Goal: Information Seeking & Learning: Learn about a topic

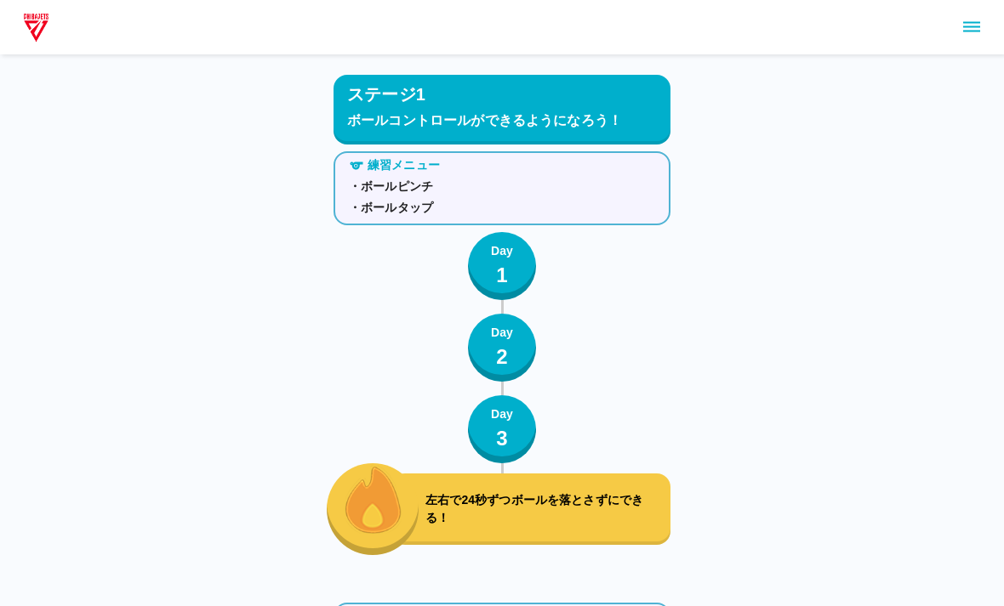
scroll to position [11938, 0]
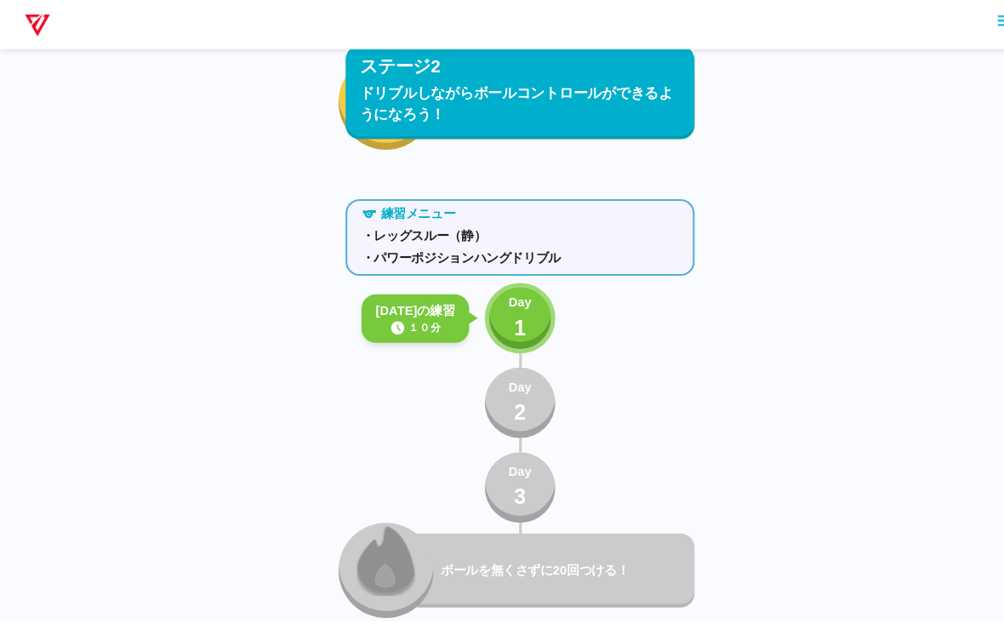
scroll to position [3224, 0]
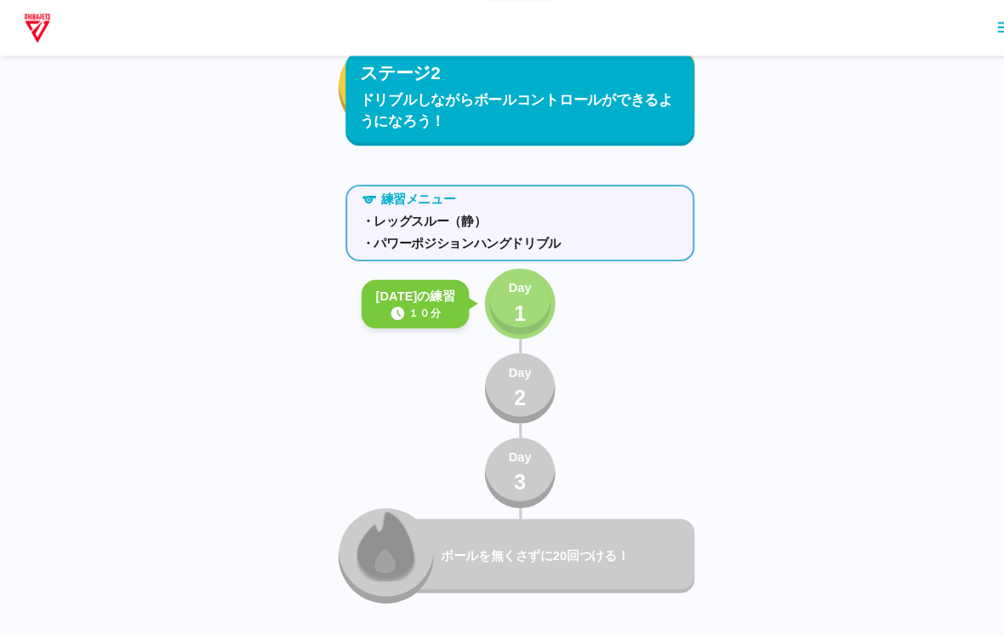
click at [515, 299] on button "Day 1" at bounding box center [502, 293] width 68 height 68
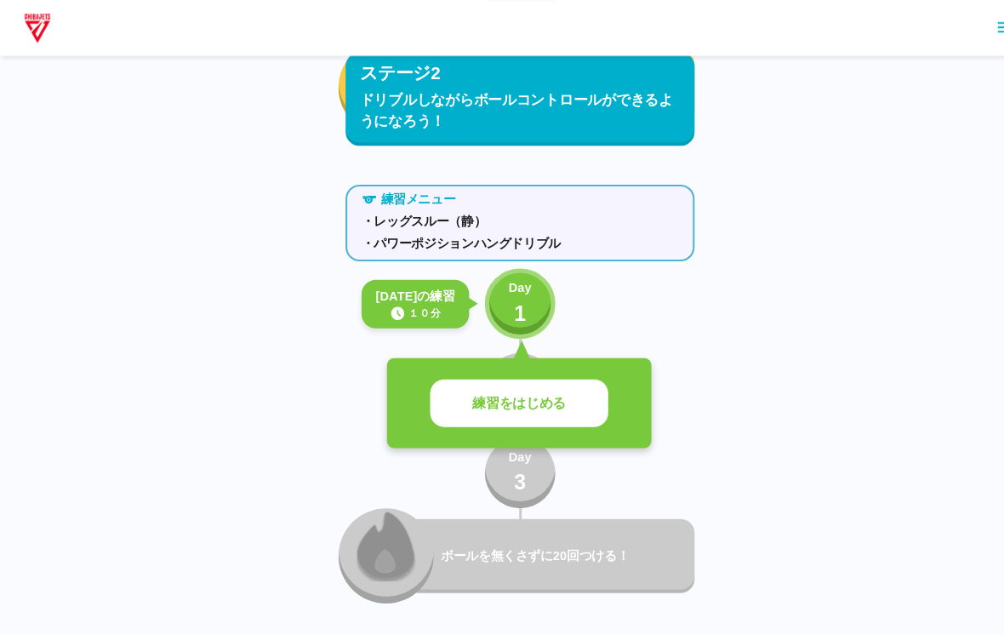
click at [496, 390] on p "練習をはじめる" at bounding box center [501, 390] width 90 height 20
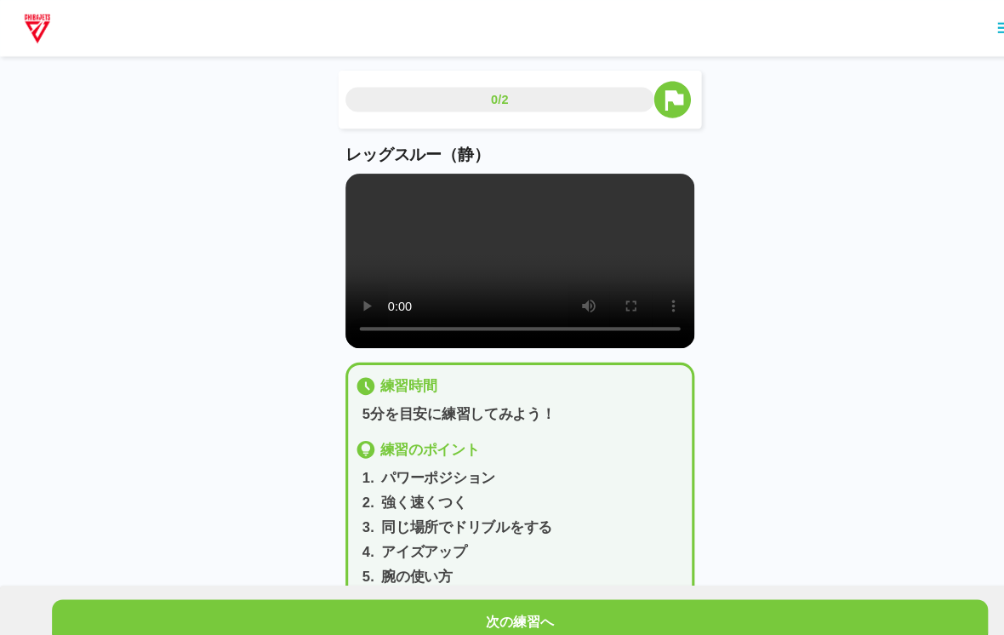
click at [537, 263] on video at bounding box center [501, 252] width 337 height 168
click at [435, 262] on video at bounding box center [501, 252] width 337 height 168
click at [360, 168] on video at bounding box center [501, 252] width 337 height 168
click at [316, 166] on main "0/2 レッグスルー（静） 練習時間 5分を目安に練習してみよう！ 練習のポイント 1 . パワーポジション 2 . 強く速くつく 3 . 同じ場所でドリブル…" at bounding box center [502, 337] width 378 height 538
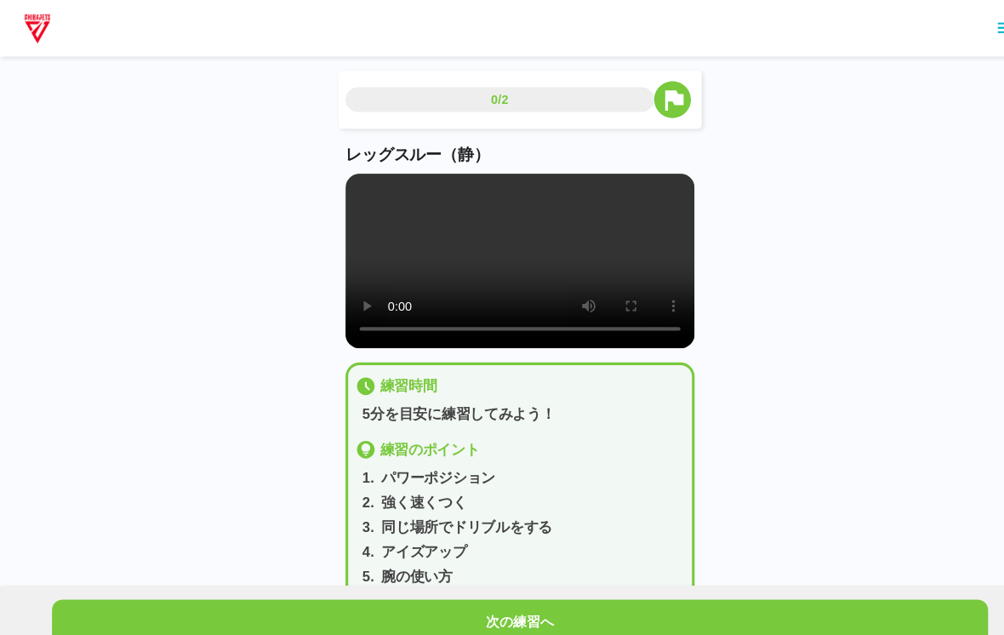
click at [359, 163] on div "レッグスルー（静）" at bounding box center [501, 237] width 337 height 198
click at [373, 178] on video at bounding box center [501, 252] width 337 height 168
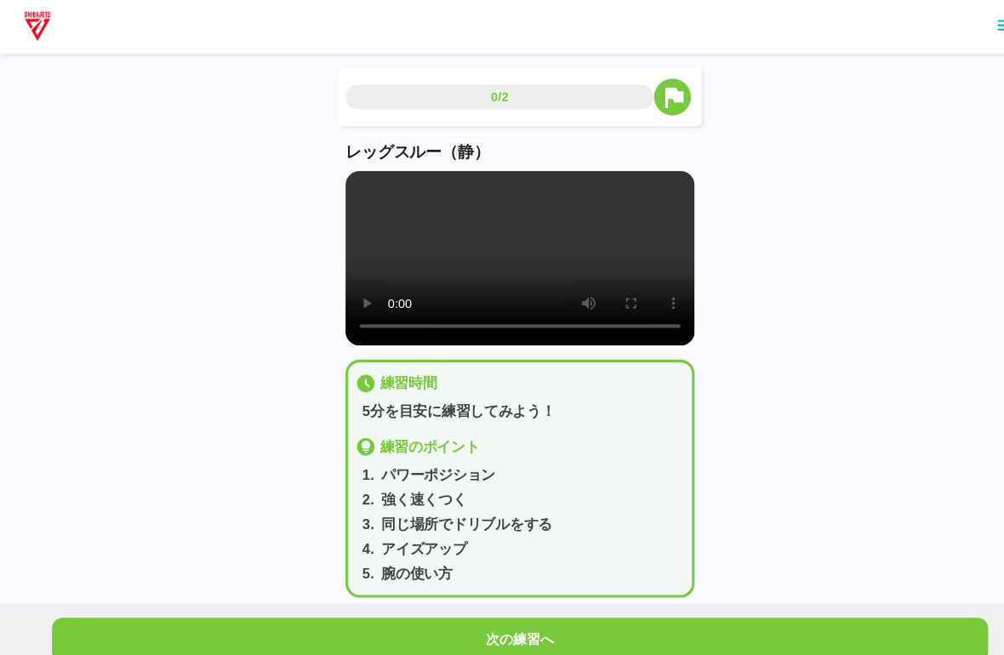
click at [353, 190] on video at bounding box center [501, 252] width 337 height 168
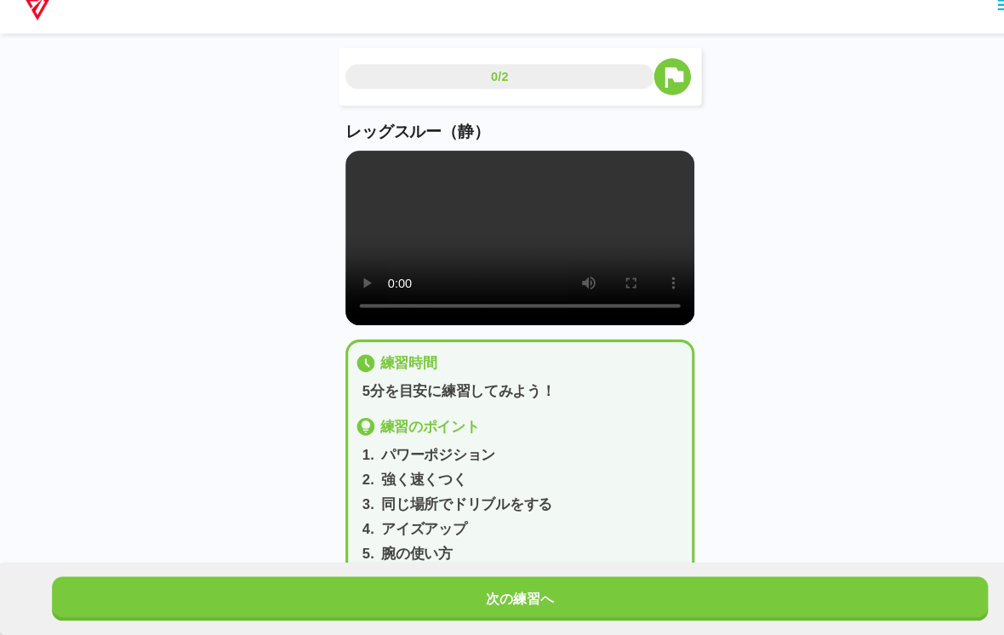
click at [785, 578] on button "次の練習へ" at bounding box center [501, 599] width 903 height 43
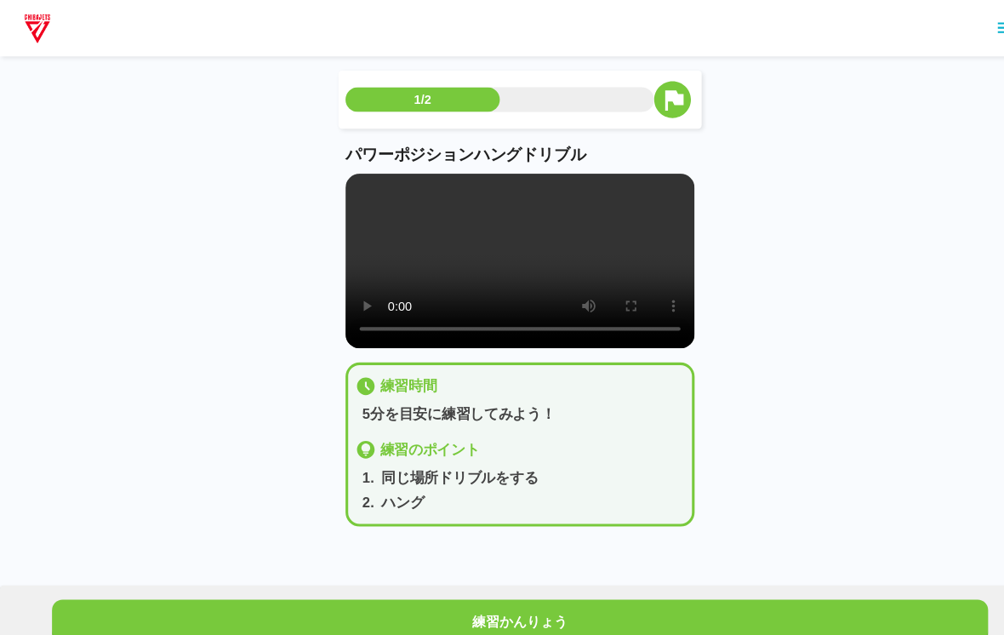
click at [528, 252] on video at bounding box center [501, 252] width 337 height 168
click at [486, 265] on video at bounding box center [501, 252] width 337 height 168
click at [341, 189] on video at bounding box center [501, 252] width 337 height 168
click at [340, 188] on video at bounding box center [501, 252] width 337 height 168
click at [388, 185] on video at bounding box center [501, 252] width 337 height 168
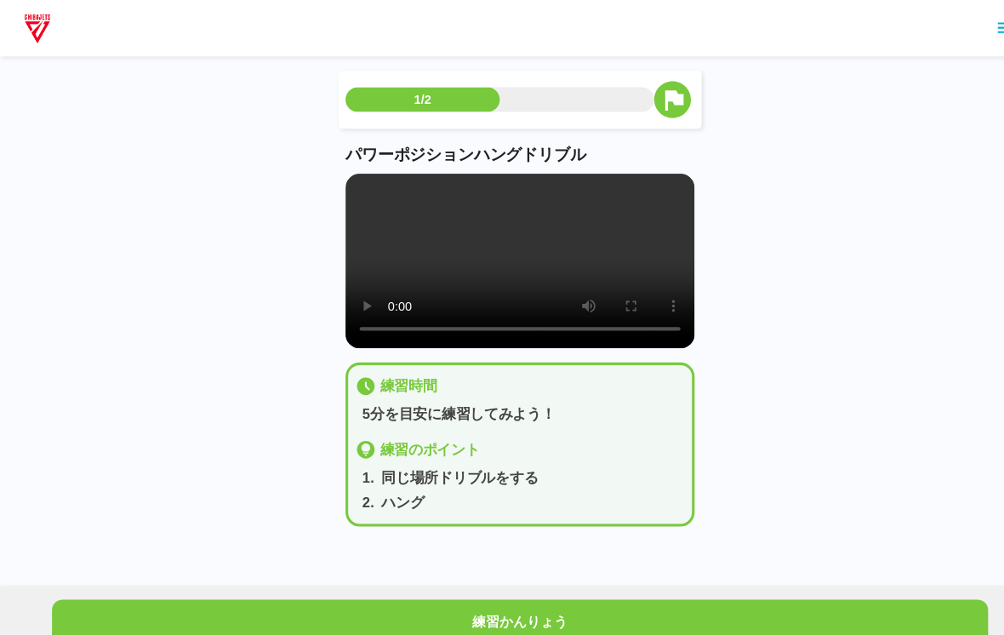
click at [388, 184] on video at bounding box center [501, 252] width 337 height 168
click at [344, 170] on video at bounding box center [501, 252] width 337 height 168
click at [343, 170] on video at bounding box center [501, 252] width 337 height 168
click at [353, 202] on video at bounding box center [501, 252] width 337 height 168
click at [349, 171] on video at bounding box center [501, 252] width 337 height 168
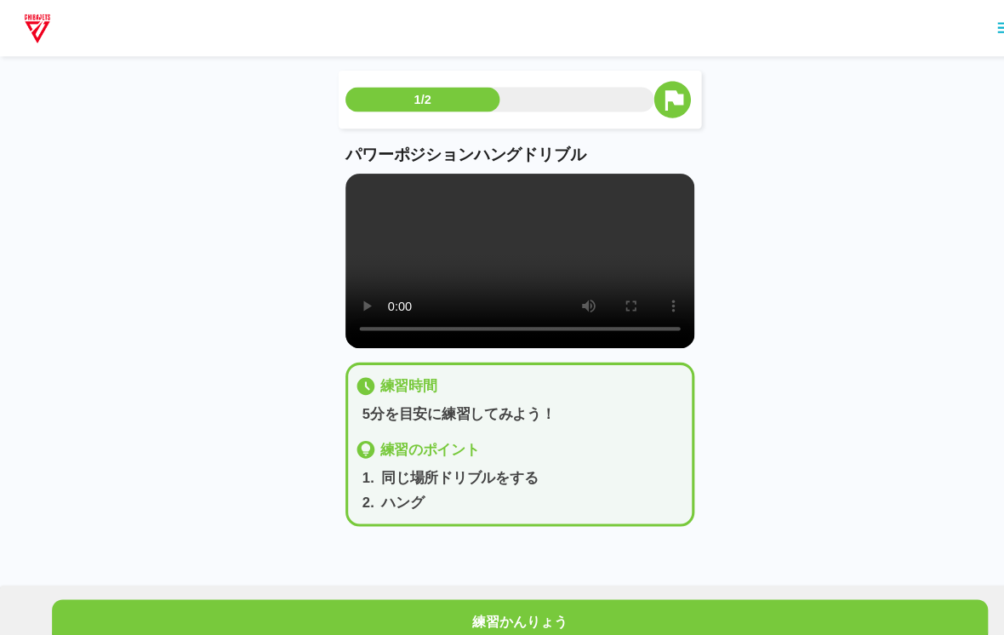
click at [345, 176] on video at bounding box center [501, 252] width 337 height 168
click at [356, 180] on video at bounding box center [501, 252] width 337 height 168
click at [356, 179] on video at bounding box center [501, 252] width 337 height 168
click at [349, 182] on video at bounding box center [501, 252] width 337 height 168
click at [355, 257] on video at bounding box center [501, 252] width 337 height 168
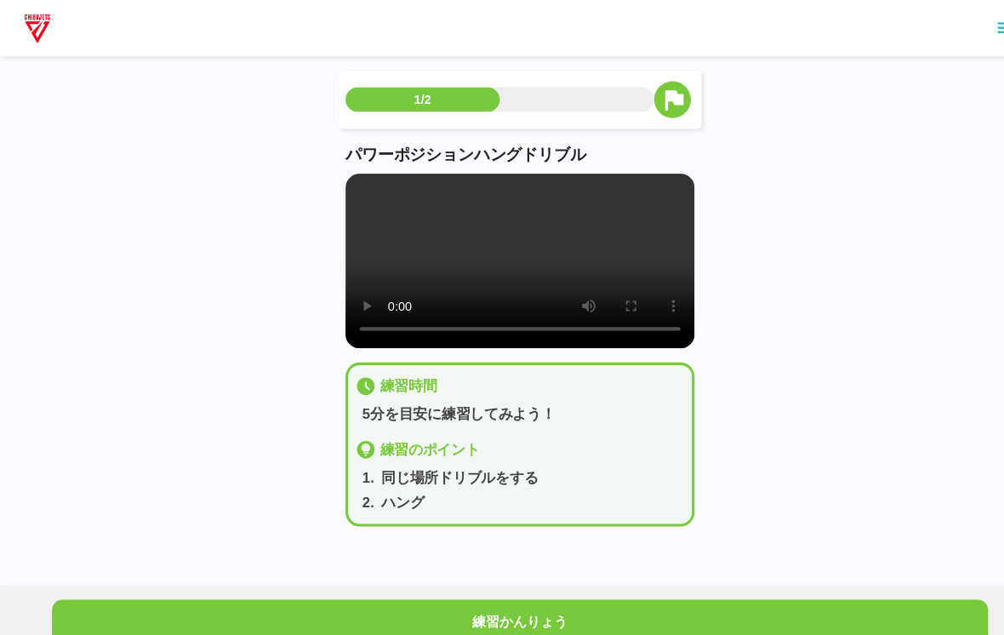
click at [351, 175] on video at bounding box center [501, 252] width 337 height 168
click at [352, 168] on video at bounding box center [501, 252] width 337 height 168
click at [351, 168] on video at bounding box center [501, 252] width 337 height 168
click at [352, 266] on video at bounding box center [501, 252] width 337 height 168
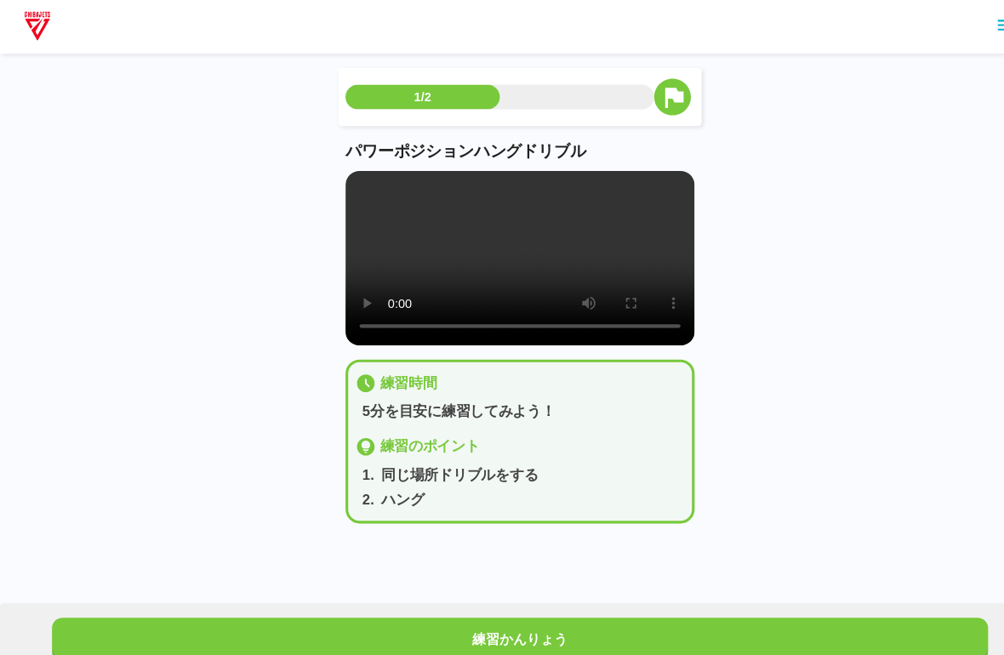
click at [340, 190] on video at bounding box center [501, 252] width 337 height 168
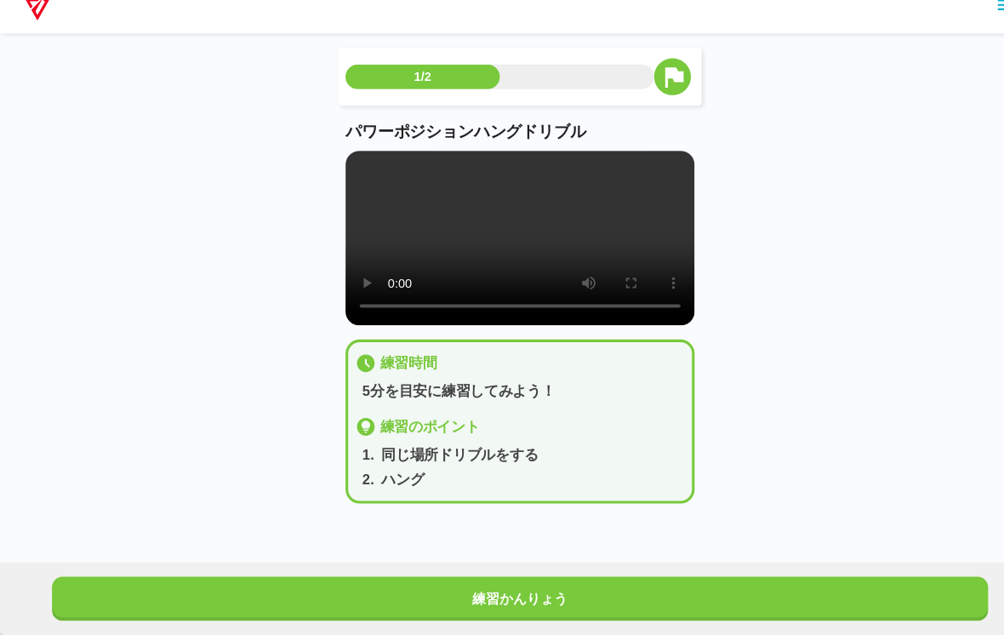
click at [794, 578] on button "練習かんりょう" at bounding box center [501, 599] width 903 height 43
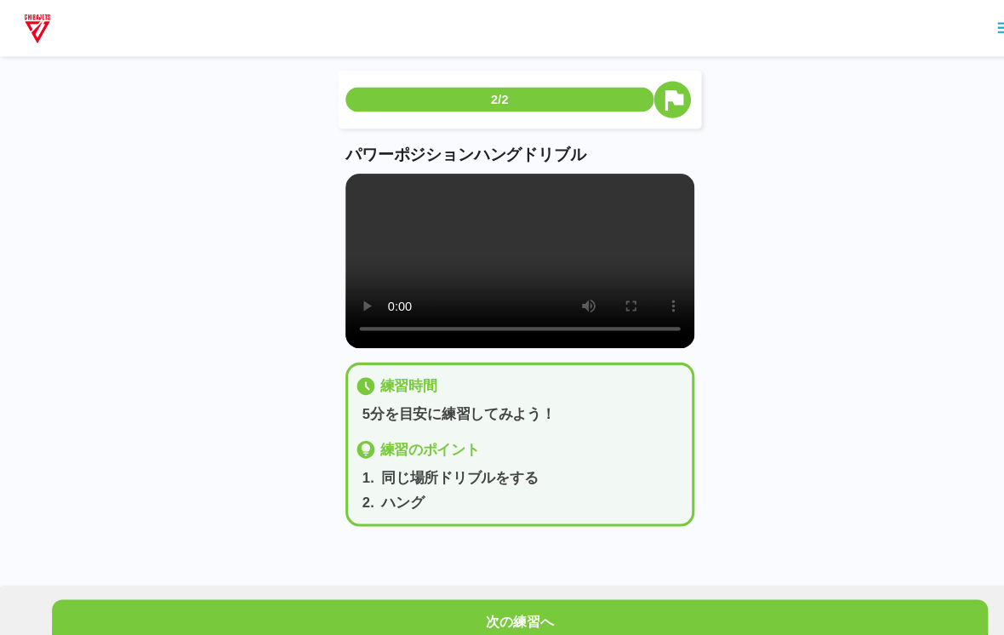
click at [813, 580] on button "次の練習へ" at bounding box center [501, 599] width 903 height 43
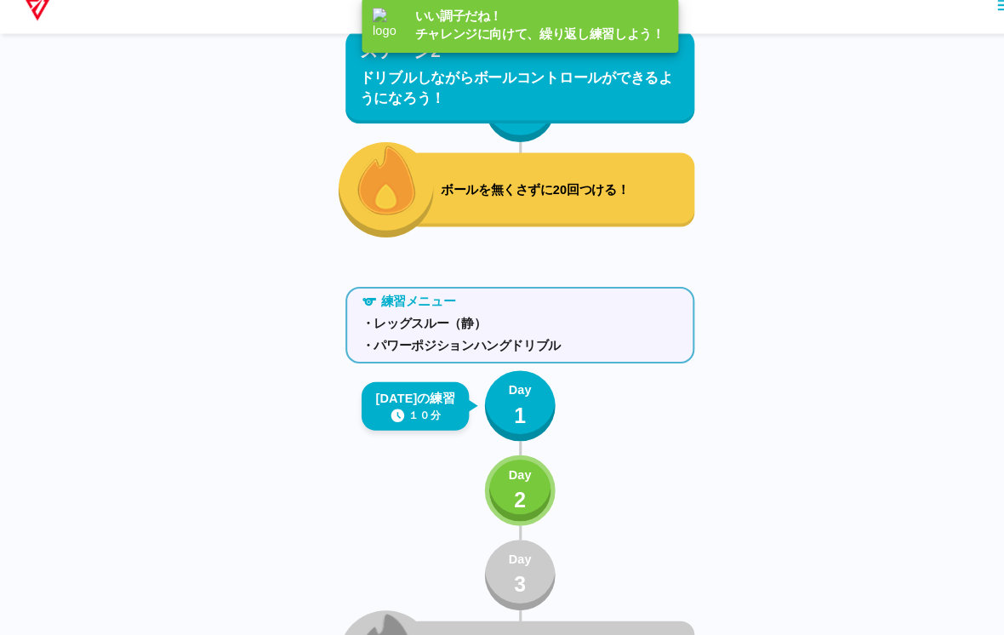
scroll to position [3189, 0]
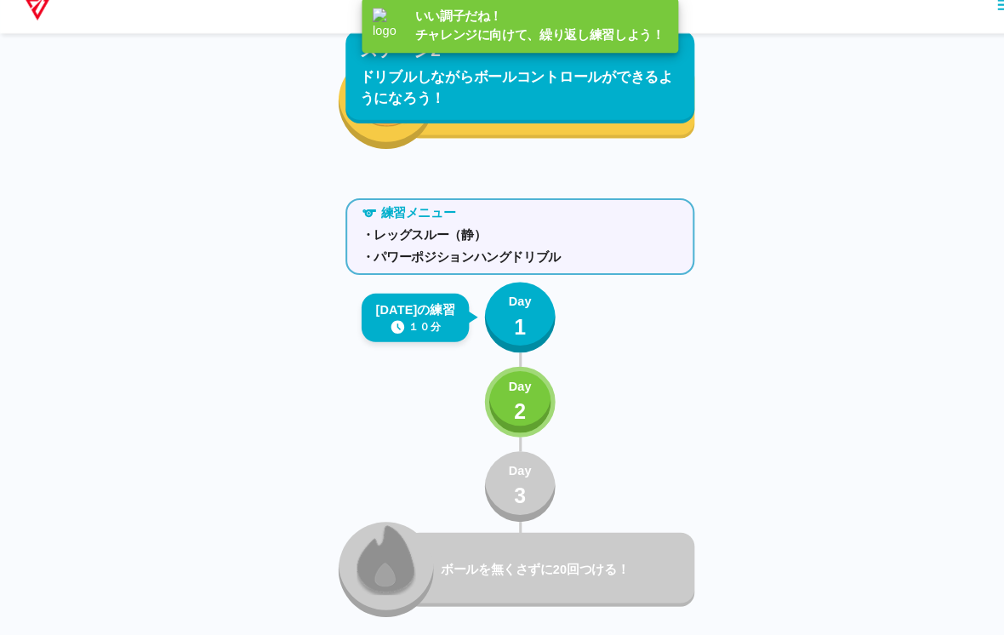
click at [506, 386] on p "Day" at bounding box center [502, 395] width 22 height 18
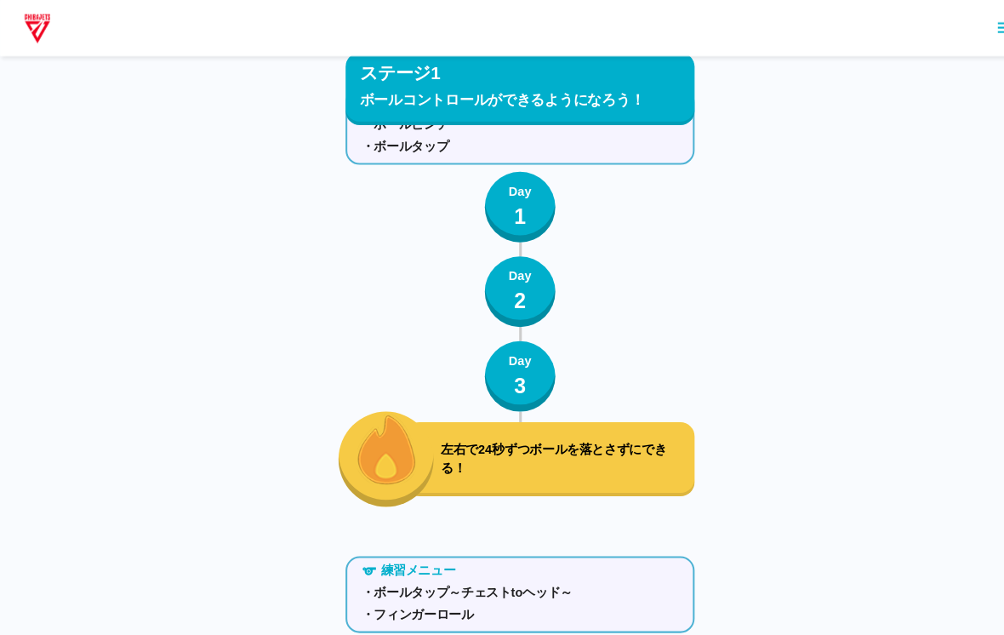
scroll to position [0, 0]
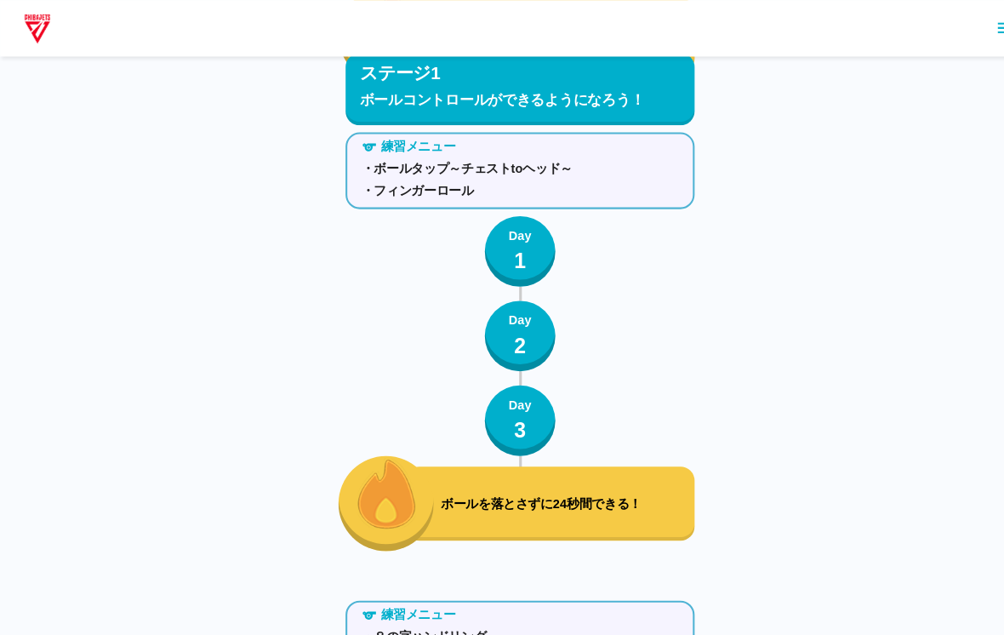
click at [506, 593] on div "練習メニュー" at bounding box center [502, 593] width 320 height 18
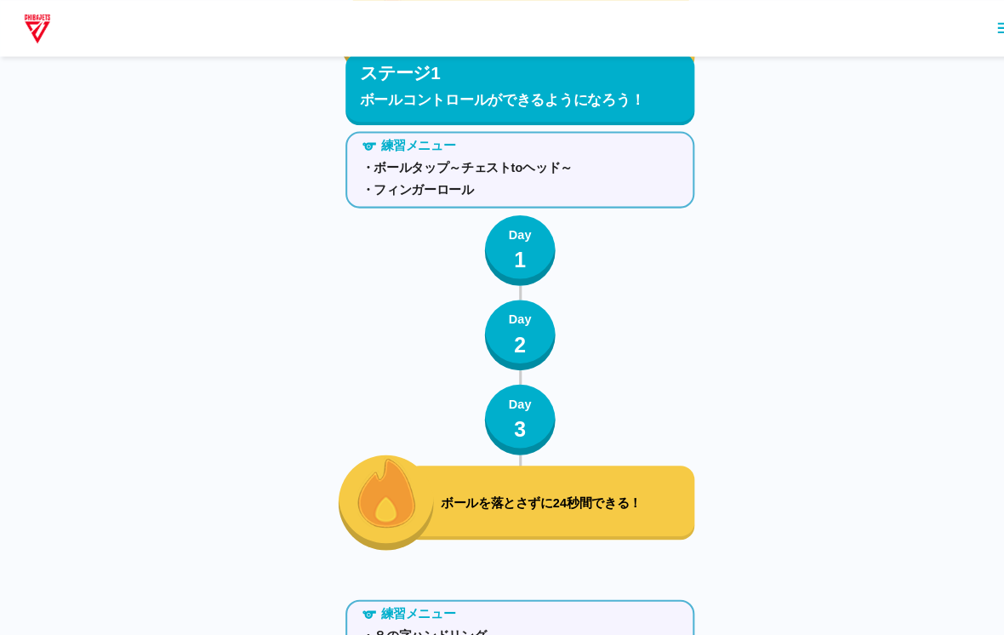
click at [508, 223] on p "Day" at bounding box center [502, 227] width 22 height 18
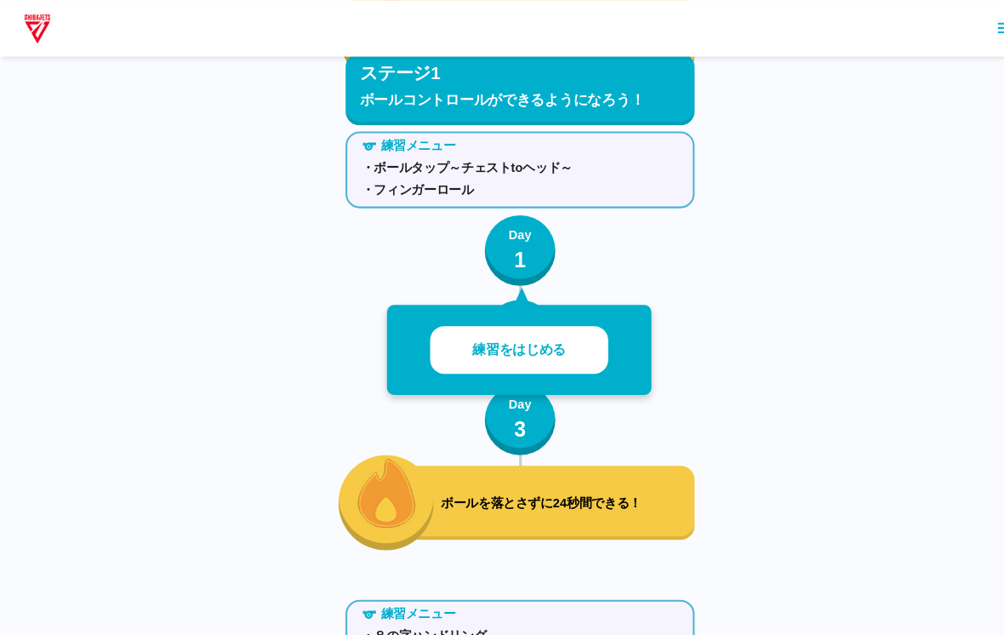
click at [538, 328] on p "練習をはじめる" at bounding box center [501, 338] width 90 height 20
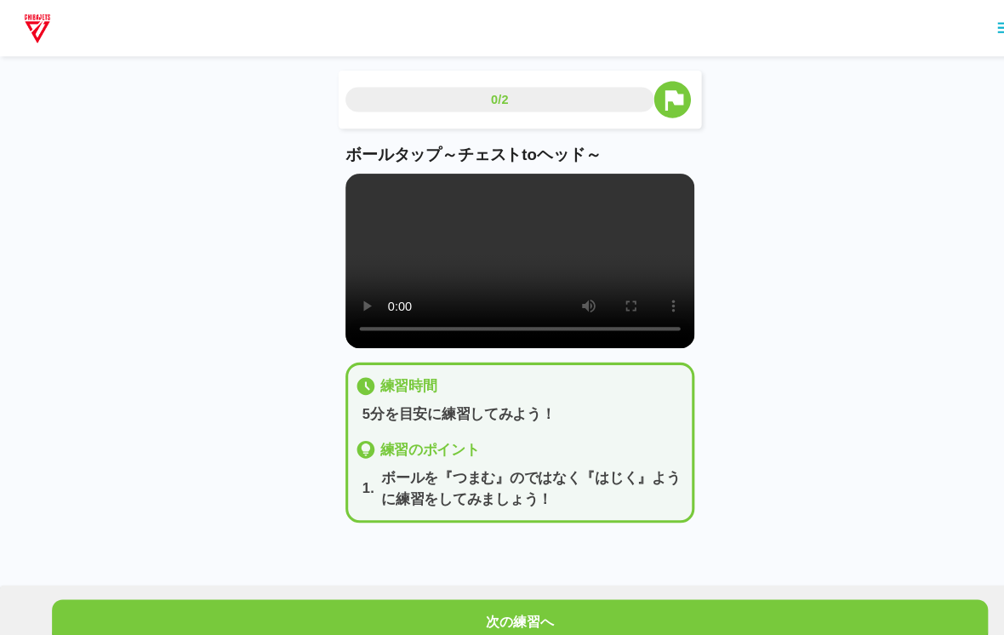
click at [709, 580] on button "次の練習へ" at bounding box center [501, 599] width 903 height 43
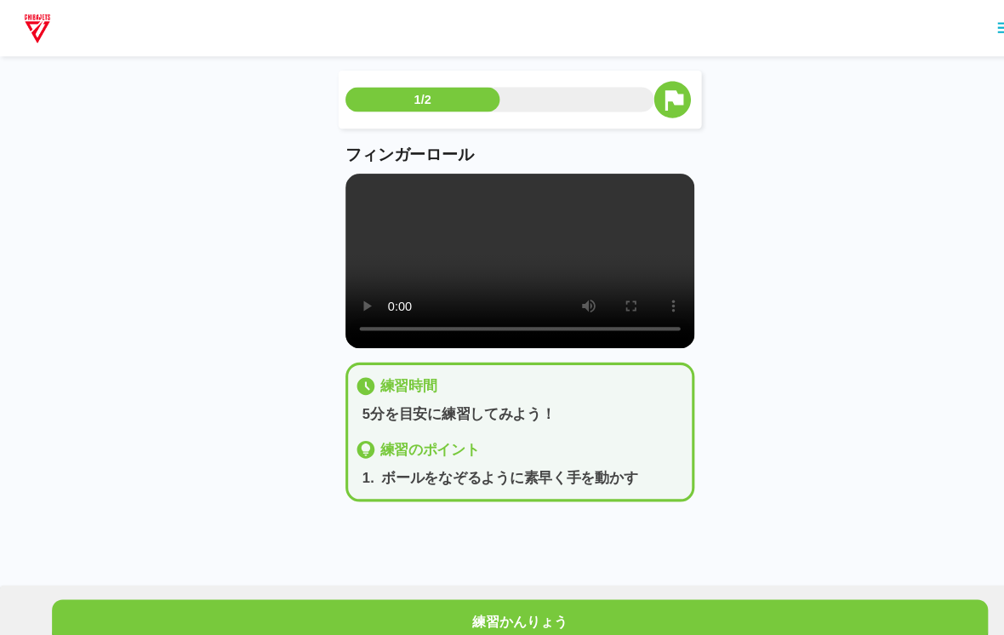
click at [502, 266] on video at bounding box center [501, 252] width 337 height 168
click at [365, 176] on video at bounding box center [501, 252] width 337 height 168
click at [343, 180] on video at bounding box center [501, 252] width 337 height 168
click at [359, 172] on video at bounding box center [501, 252] width 337 height 168
click at [355, 178] on video at bounding box center [501, 252] width 337 height 168
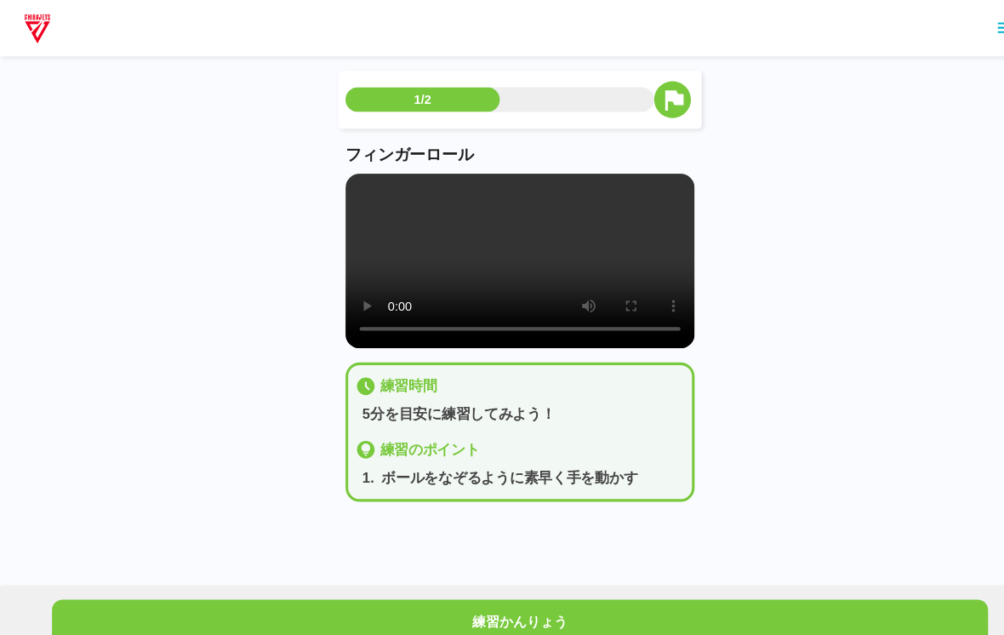
click at [566, 336] on video at bounding box center [501, 252] width 337 height 168
click at [343, 174] on video at bounding box center [501, 252] width 337 height 168
click at [336, 175] on video at bounding box center [501, 252] width 337 height 168
click at [346, 183] on video at bounding box center [501, 252] width 337 height 168
click at [339, 188] on video at bounding box center [501, 252] width 337 height 168
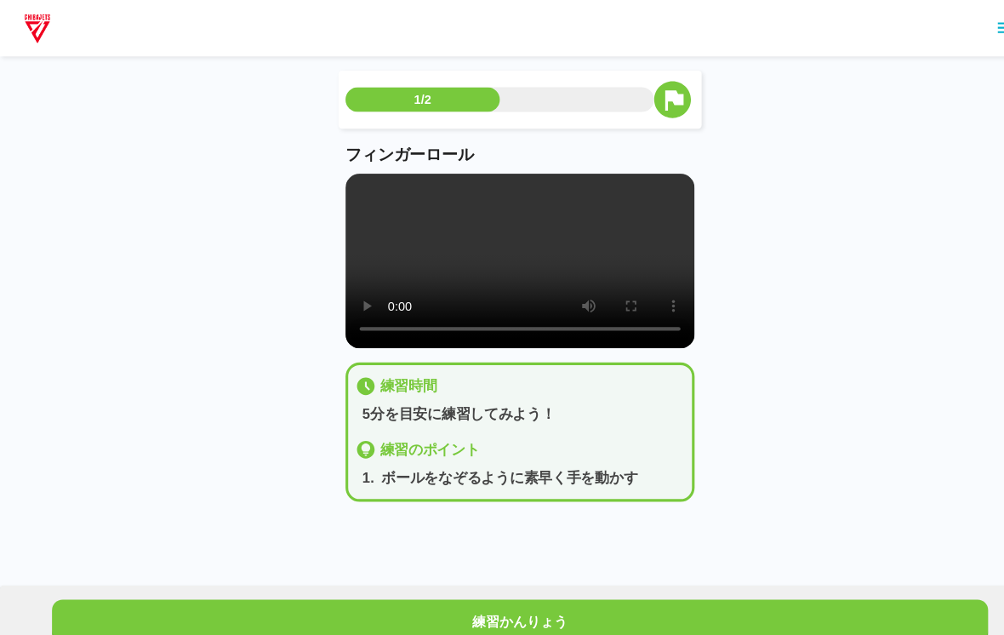
click at [555, 284] on video at bounding box center [501, 252] width 337 height 168
click at [874, 340] on div "1/2 フィンガーロール 練習時間 5分を目安に練習してみよう！ 練習のポイント 1 . ボールをなぞるように素早く手を動かす 練習かんりょう" at bounding box center [502, 255] width 1004 height 511
click at [552, 282] on video at bounding box center [501, 252] width 337 height 168
click at [335, 191] on video at bounding box center [501, 252] width 337 height 168
click at [332, 188] on main "1/2 フィンガーロール 練習時間 5分を目安に練習してみよう！ 練習のポイント 1 . ボールをなぞるように素早く手を動かす 練習かんりょう" at bounding box center [502, 289] width 378 height 443
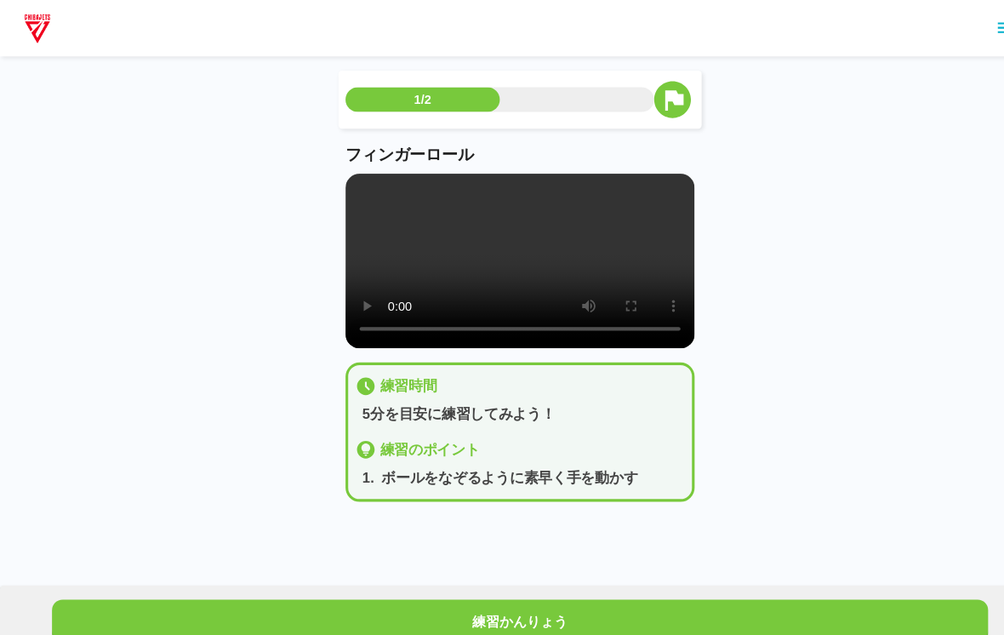
click at [356, 170] on video at bounding box center [501, 252] width 337 height 168
click at [478, 336] on video at bounding box center [501, 252] width 337 height 168
click at [490, 331] on video at bounding box center [501, 252] width 337 height 168
click at [468, 336] on video at bounding box center [501, 252] width 337 height 168
click at [496, 254] on video at bounding box center [501, 252] width 337 height 168
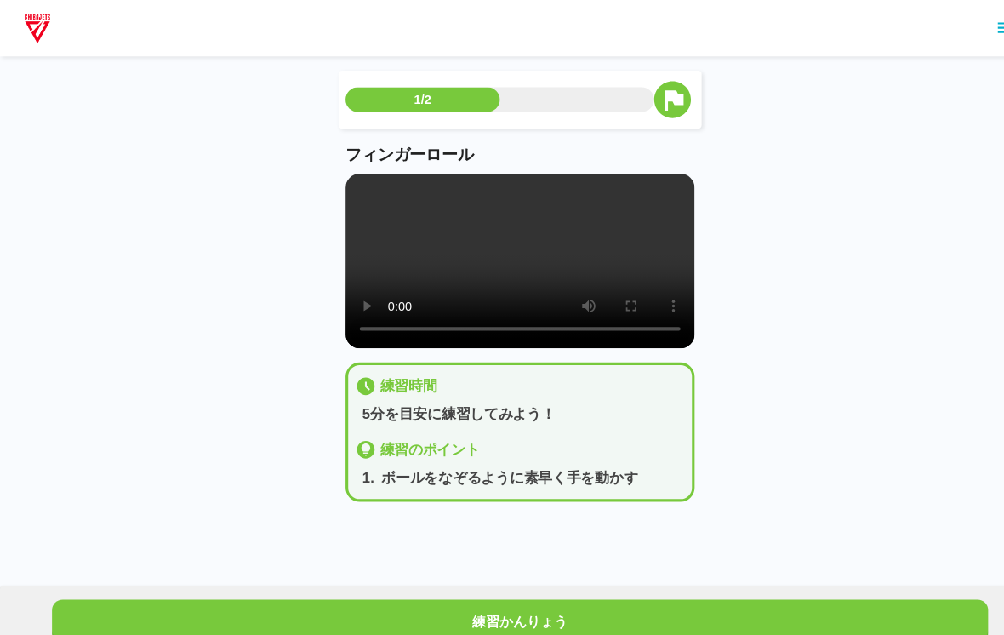
click at [459, 256] on video at bounding box center [501, 252] width 337 height 168
click at [528, 280] on video at bounding box center [501, 252] width 337 height 168
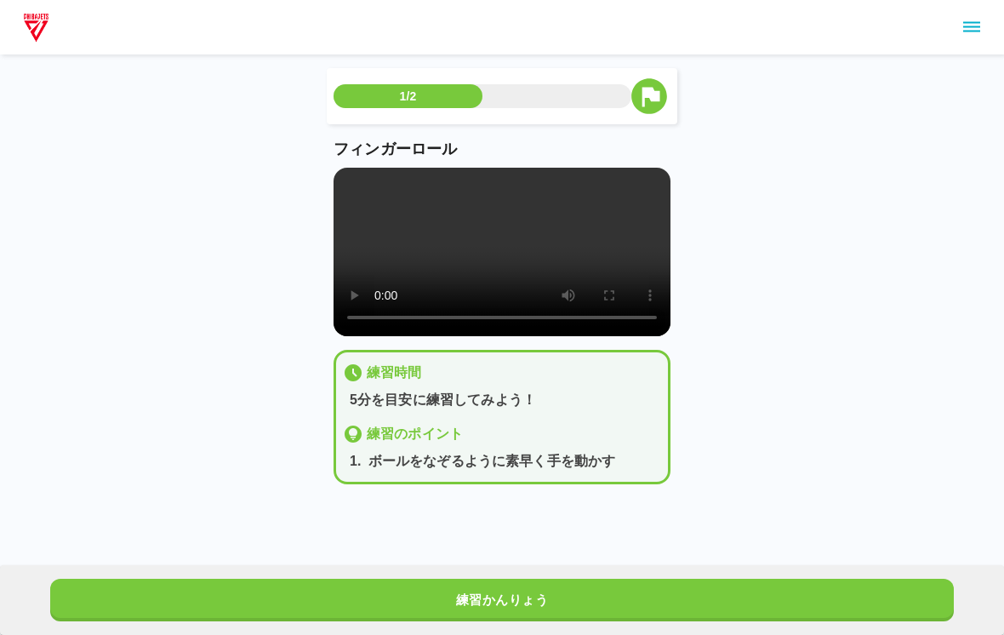
click at [353, 572] on div "練習かんりょう" at bounding box center [502, 600] width 1004 height 70
click at [312, 604] on button "練習かんりょう" at bounding box center [501, 599] width 903 height 43
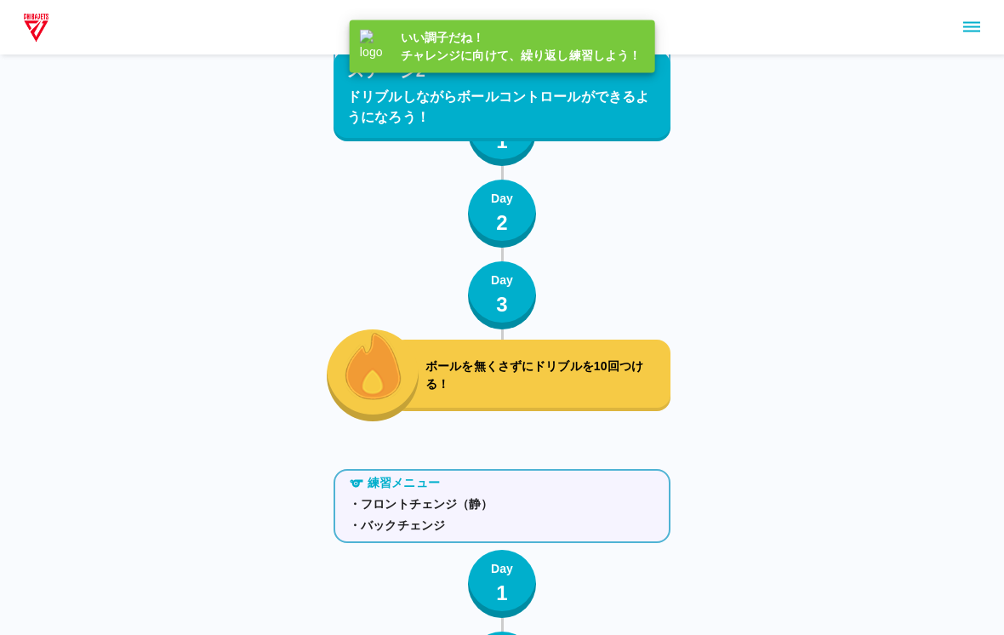
scroll to position [3200, 0]
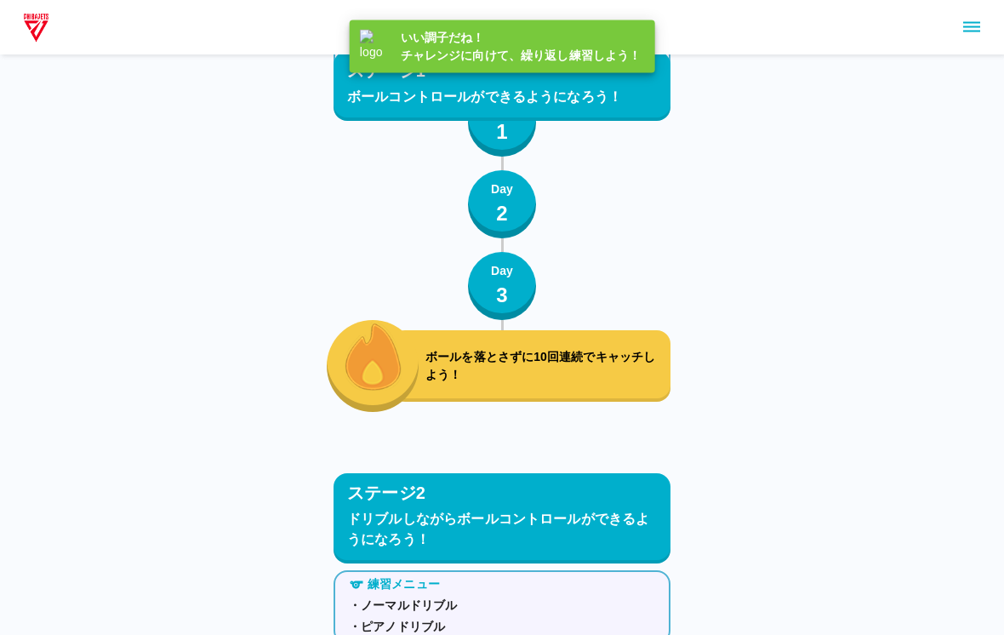
click at [567, 282] on div "練習メニュー ・背面キャッチ Day 1 Day 2 Day 3 ボールを落とさずに10回連続でキャッチしよう！" at bounding box center [501, 218] width 337 height 390
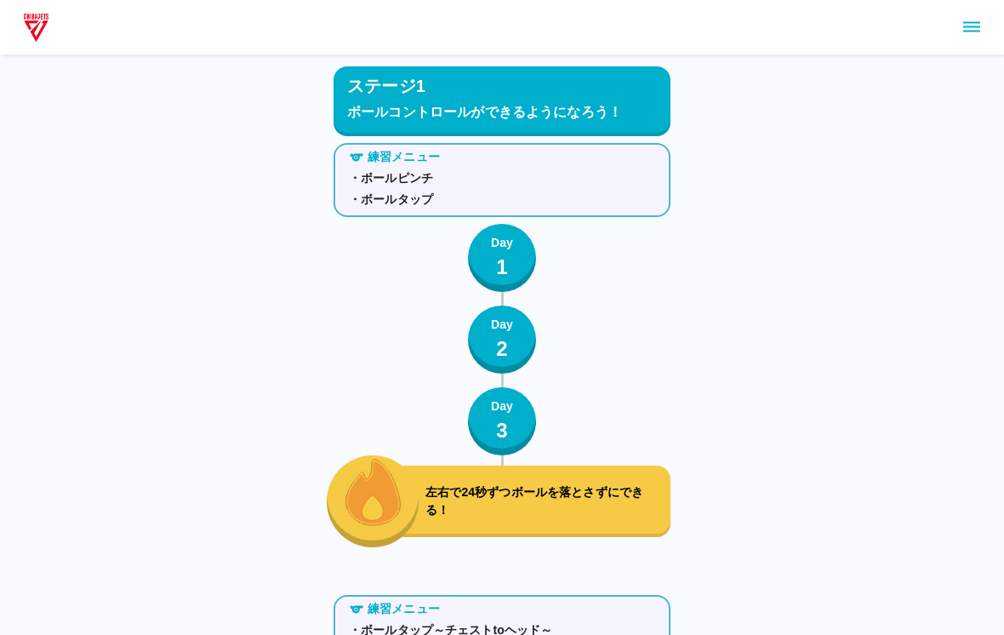
scroll to position [0, 0]
